Goal: Use online tool/utility: Utilize a website feature to perform a specific function

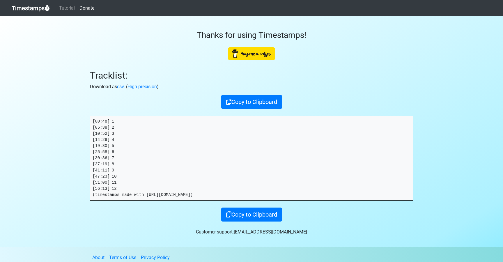
click at [29, 10] on link "Timestamps" at bounding box center [31, 8] width 38 height 12
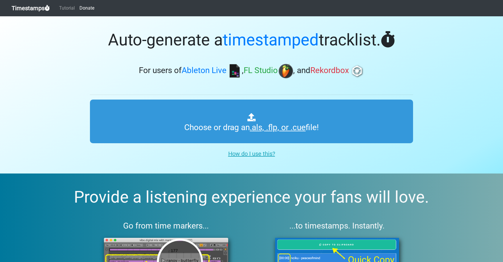
type input "C:\fakepath\OOO #71 (WORLDWIDE).als"
click at [187, 128] on input "Uploading "OOO #71 (WORLDWIDE).als"" at bounding box center [251, 121] width 323 height 44
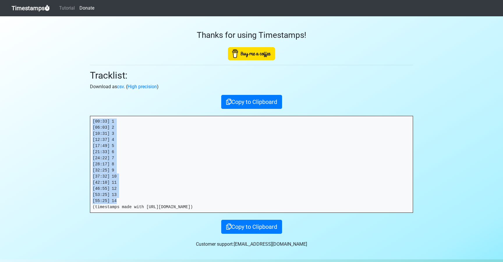
drag, startPoint x: 123, startPoint y: 202, endPoint x: 81, endPoint y: 122, distance: 89.3
click at [81, 122] on section "Thanks for using Timestamps! Tracklist: Download as csv . ( High precision ) Co…" at bounding box center [251, 137] width 503 height 243
copy pre "[00:33] 1 [06:03] 2 [10:31] 3 [12:37] 4 [17:49] 5 [21:33] 6 [24:22] 7 [28:17] 8…"
